Goal: Register for event/course

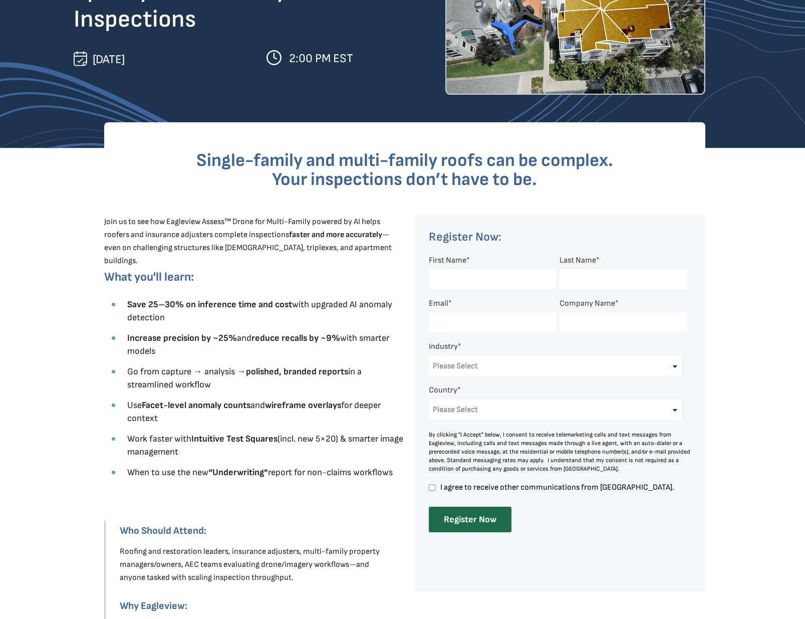
scroll to position [56, 0]
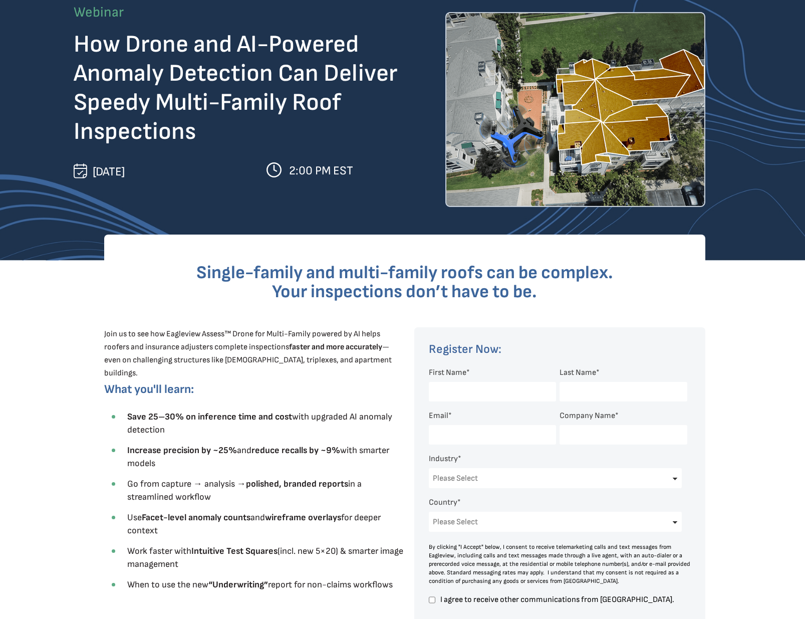
click at [475, 393] on input "First Name *" at bounding box center [492, 392] width 127 height 20
type input "[PERSON_NAME]"
type input "[PERSON_NAME][EMAIL_ADDRESS][DOMAIN_NAME]"
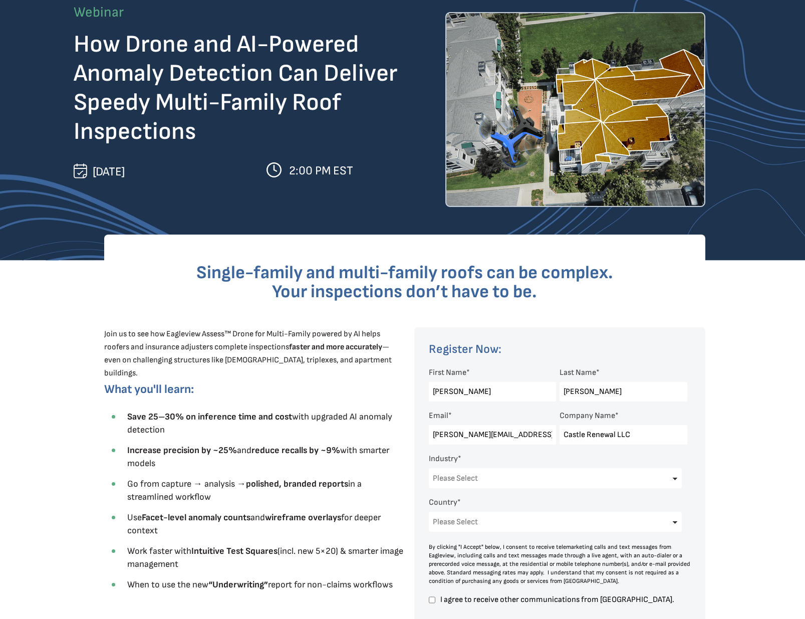
type input "Castle Renewal LLC"
click at [471, 479] on select "Please Select Architects & Engineering Construction Electric/Gas Utilities Gove…" at bounding box center [555, 478] width 253 height 20
select select "Construction"
click at [429, 469] on select "Please Select Architects & Engineering Construction Electric/Gas Utilities Gove…" at bounding box center [555, 478] width 253 height 20
click at [507, 514] on select "Please Select [GEOGRAPHIC_DATA] [GEOGRAPHIC_DATA] [GEOGRAPHIC_DATA] [GEOGRAPHIC…" at bounding box center [555, 522] width 253 height 20
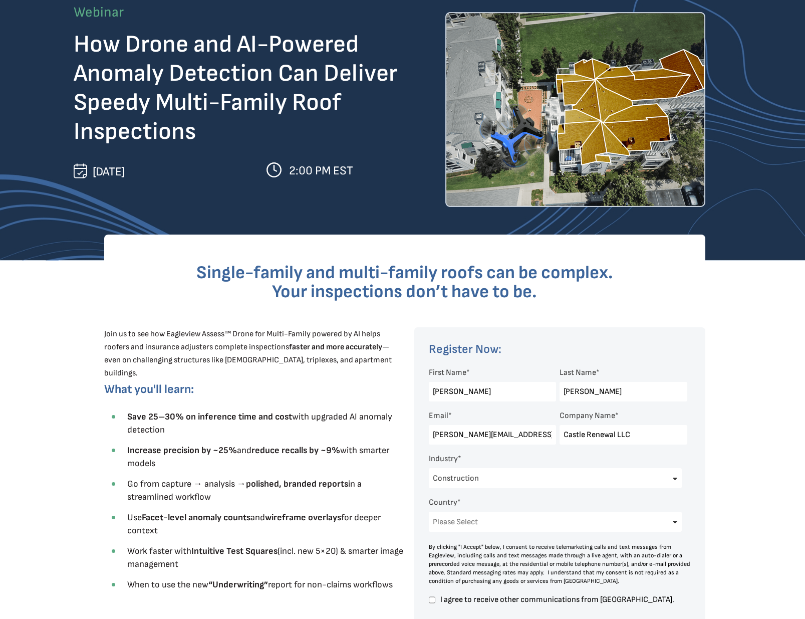
select select "[GEOGRAPHIC_DATA]"
click at [429, 513] on select "Please Select [GEOGRAPHIC_DATA] [GEOGRAPHIC_DATA] [GEOGRAPHIC_DATA] [GEOGRAPHIC…" at bounding box center [555, 522] width 253 height 20
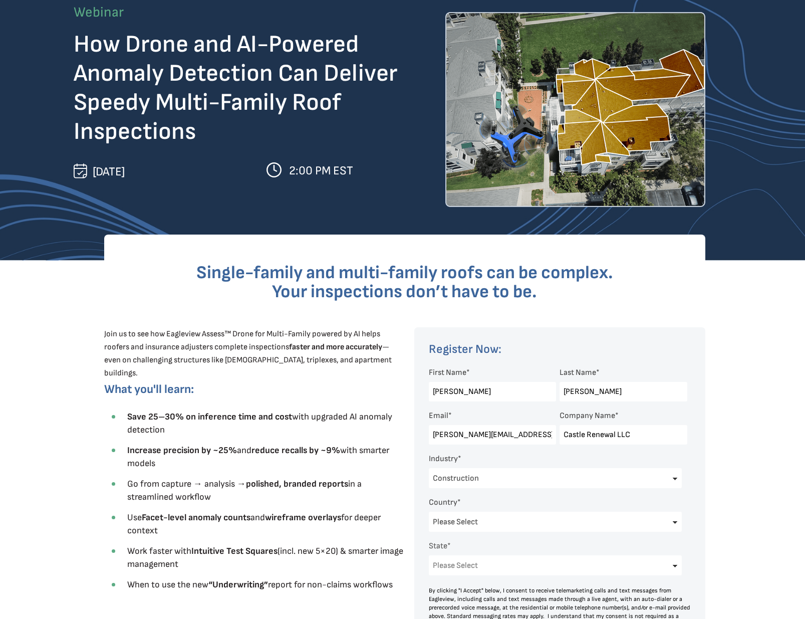
scroll to position [1, 0]
click at [462, 558] on select "Please Select [US_STATE] [US_STATE] [GEOGRAPHIC_DATA] [US_STATE] [US_STATE] [GE…" at bounding box center [555, 565] width 253 height 20
select select "[US_STATE]"
click at [429, 556] on select "Please Select [US_STATE] [US_STATE] [GEOGRAPHIC_DATA] [US_STATE] [US_STATE] [GE…" at bounding box center [555, 565] width 253 height 20
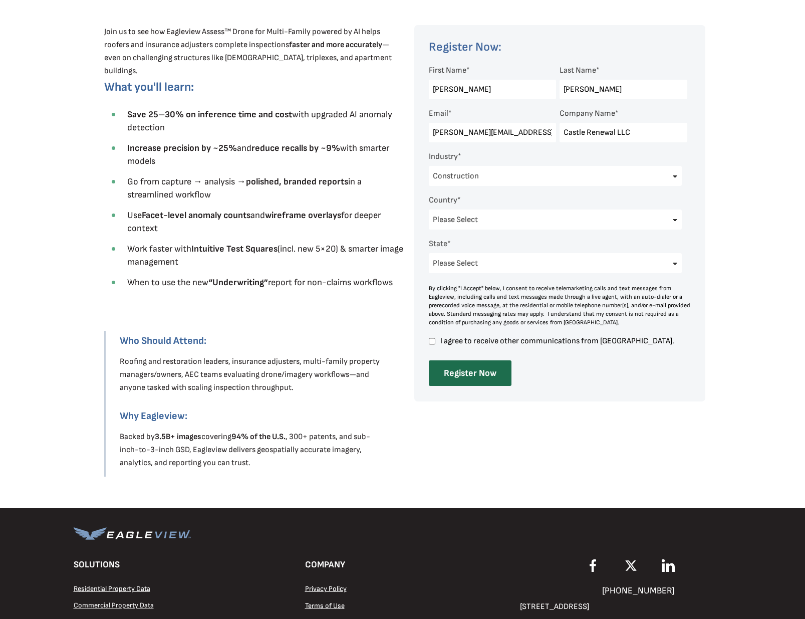
scroll to position [359, 0]
click at [430, 338] on input "I agree to receive other communications from [GEOGRAPHIC_DATA]." at bounding box center [432, 340] width 7 height 9
checkbox input "true"
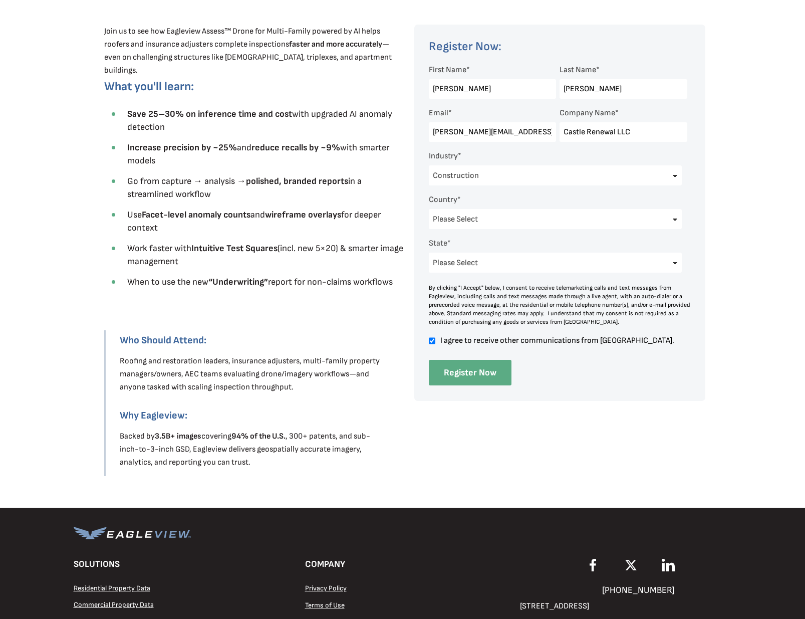
click at [457, 375] on input "Register Now" at bounding box center [470, 373] width 83 height 26
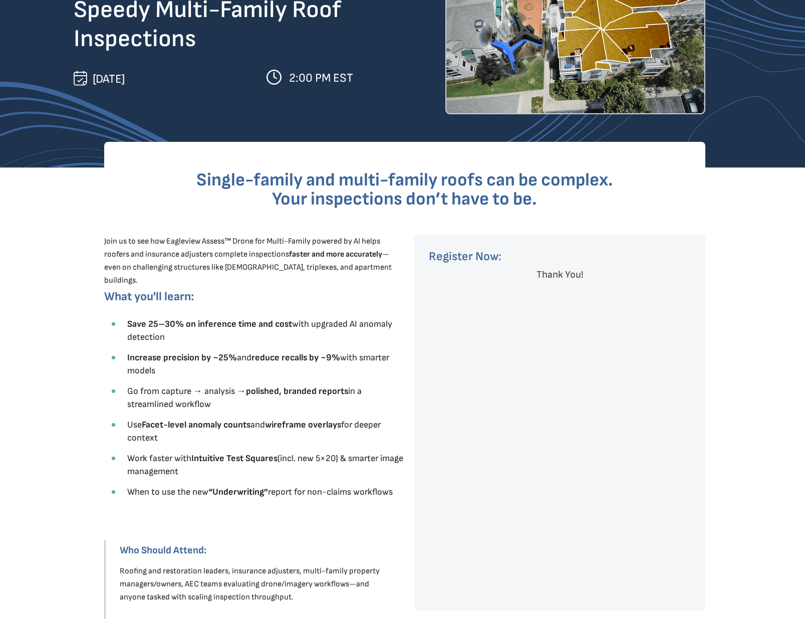
scroll to position [148, 0]
